Goal: Information Seeking & Learning: Learn about a topic

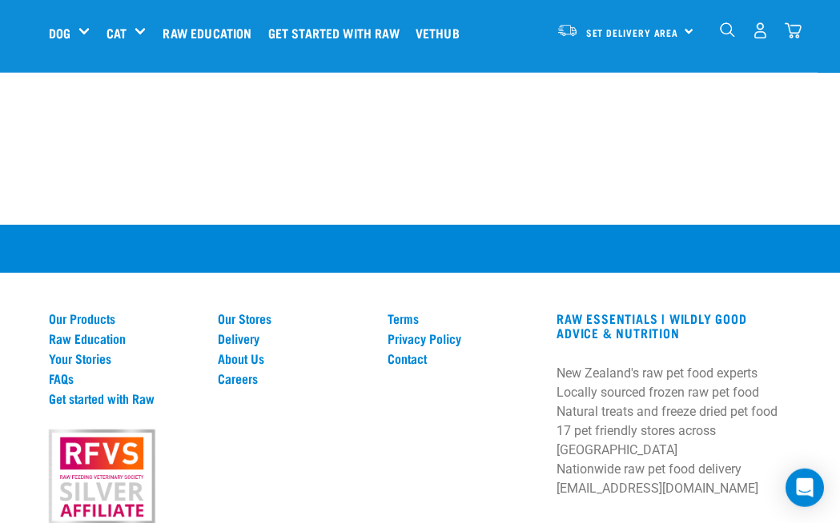
scroll to position [1291, 0]
click at [62, 371] on link "FAQs" at bounding box center [124, 378] width 150 height 14
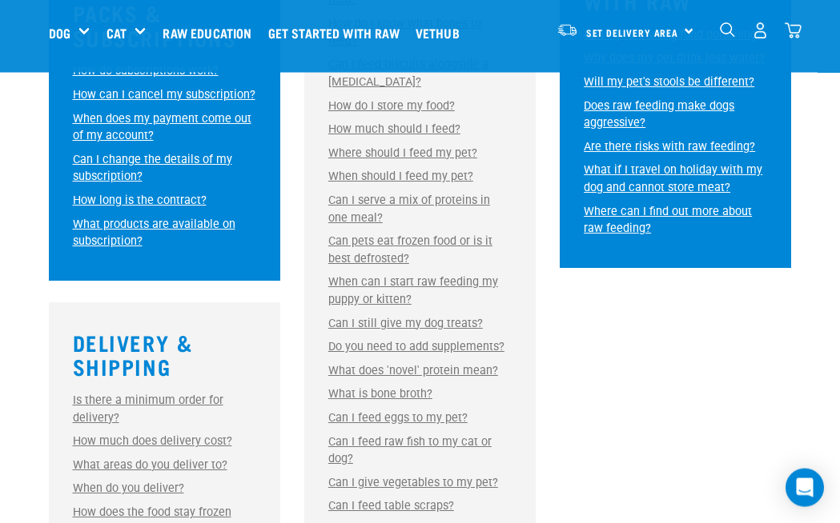
scroll to position [994, 0]
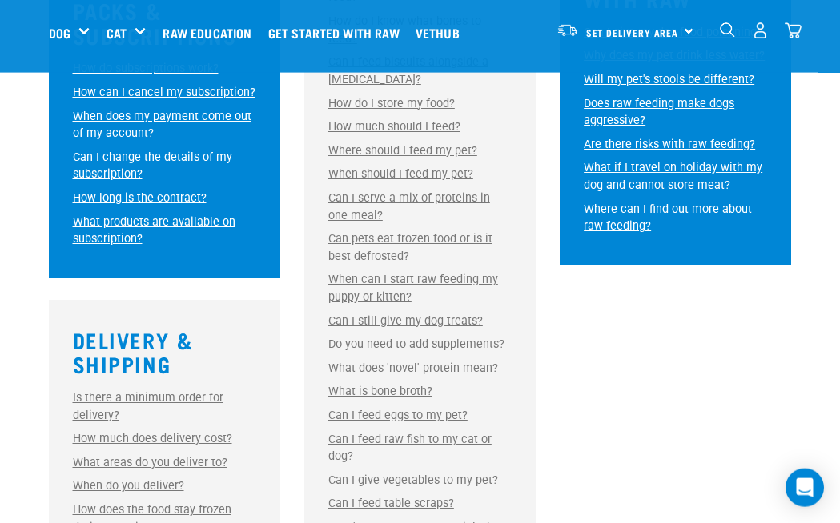
click at [430, 417] on link "Can I feed eggs to my pet?" at bounding box center [397, 416] width 139 height 14
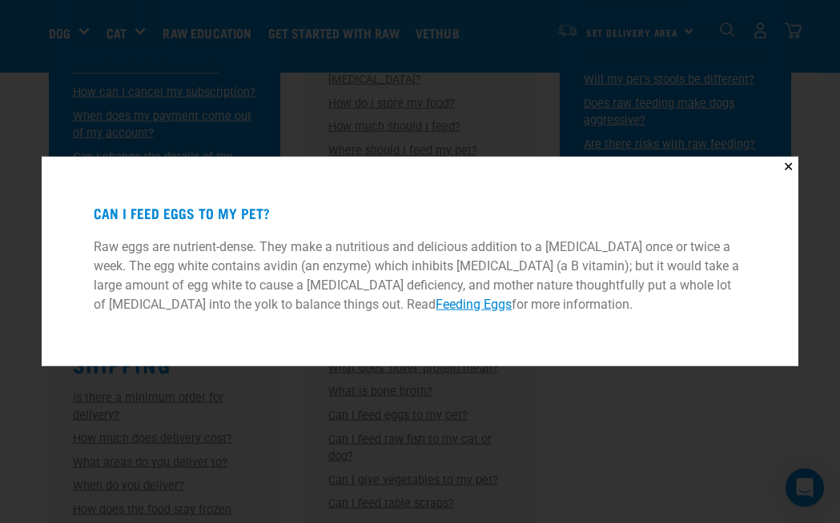
click at [435, 312] on link "Feeding Eggs" at bounding box center [473, 304] width 76 height 15
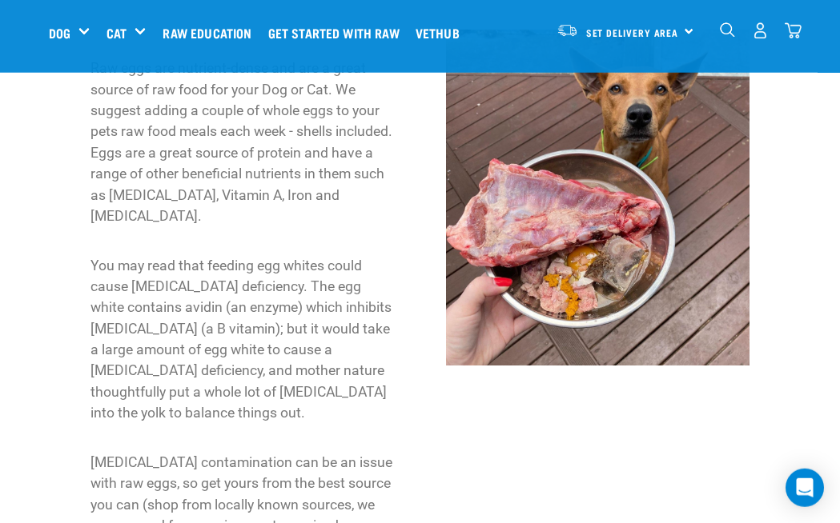
scroll to position [140, 0]
